Goal: Task Accomplishment & Management: Use online tool/utility

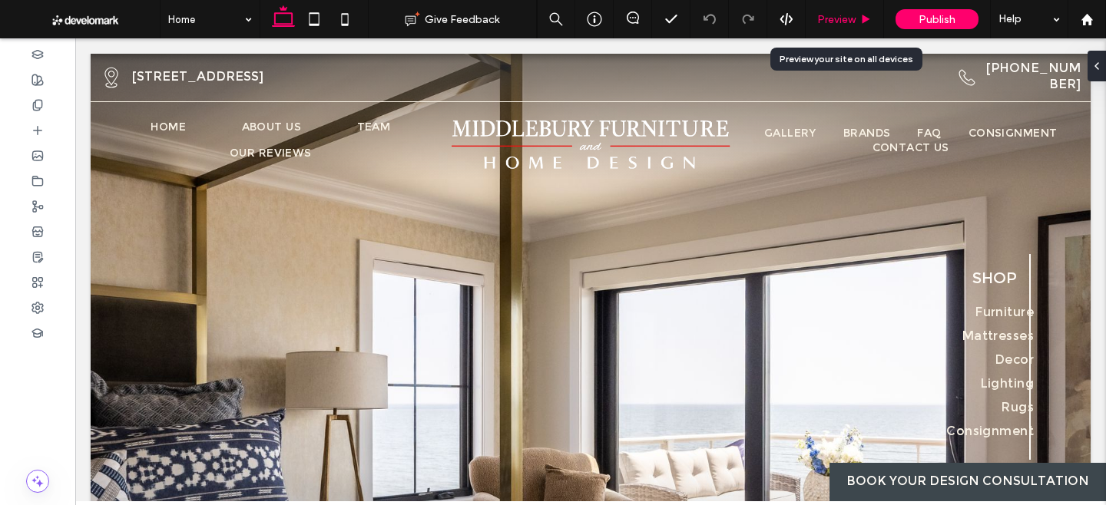
click at [848, 17] on span "Preview" at bounding box center [836, 19] width 38 height 13
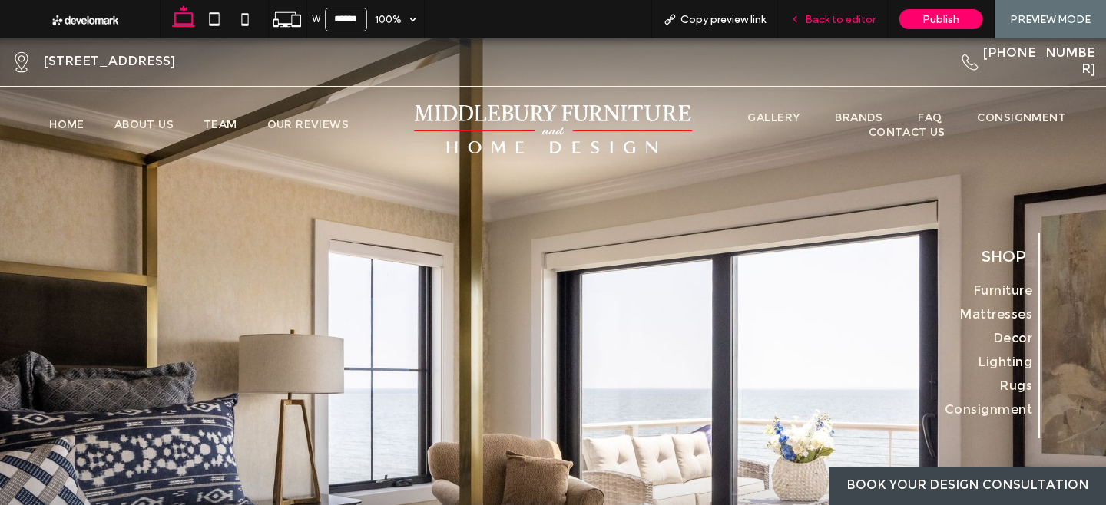
click at [826, 22] on span "Back to editor" at bounding box center [840, 19] width 71 height 13
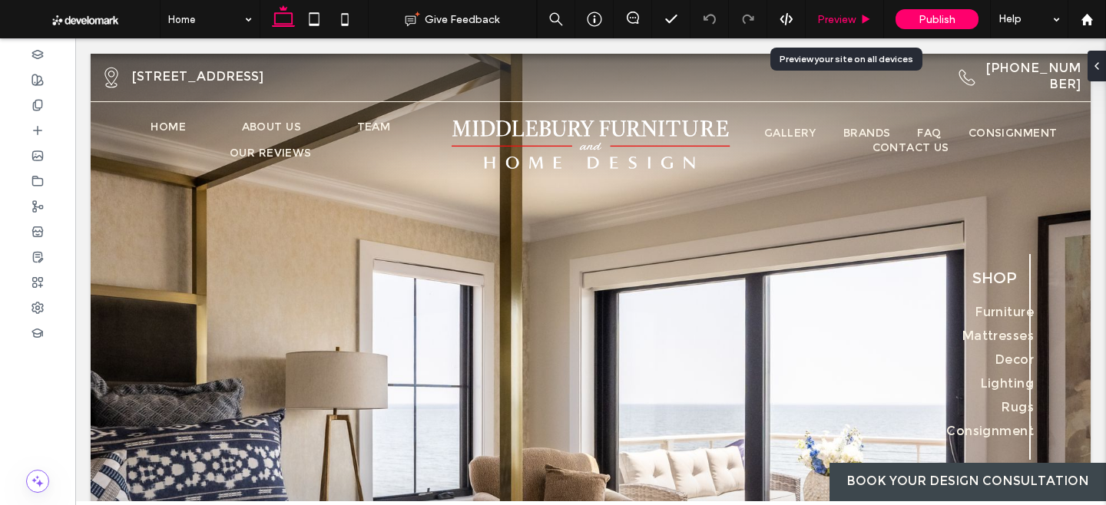
click at [851, 17] on span "Preview" at bounding box center [836, 19] width 38 height 13
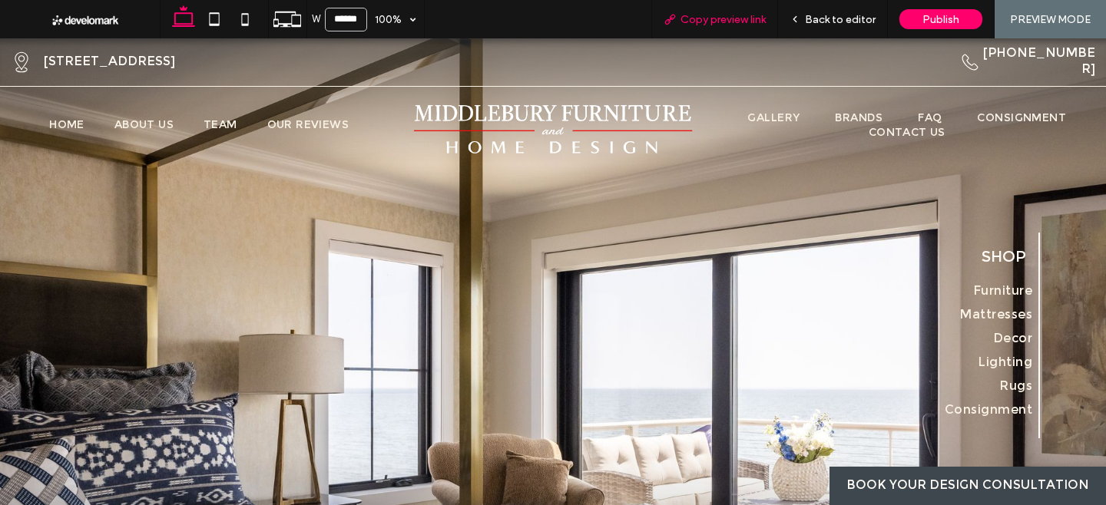
click at [718, 14] on span "Copy preview link" at bounding box center [722, 19] width 85 height 13
